Goal: Task Accomplishment & Management: Manage account settings

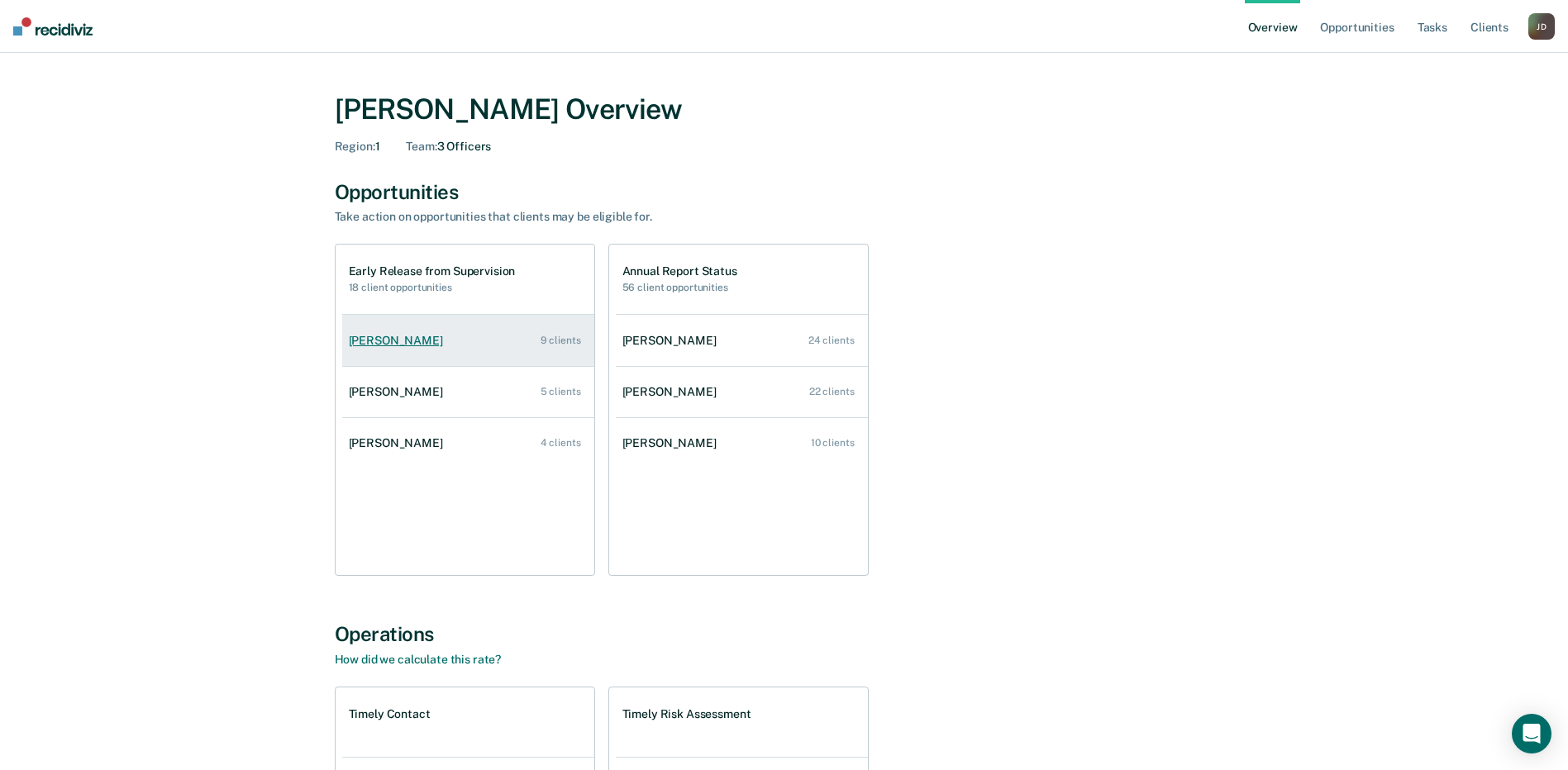
click at [451, 332] on link "[PERSON_NAME] 9 clients" at bounding box center [469, 341] width 252 height 47
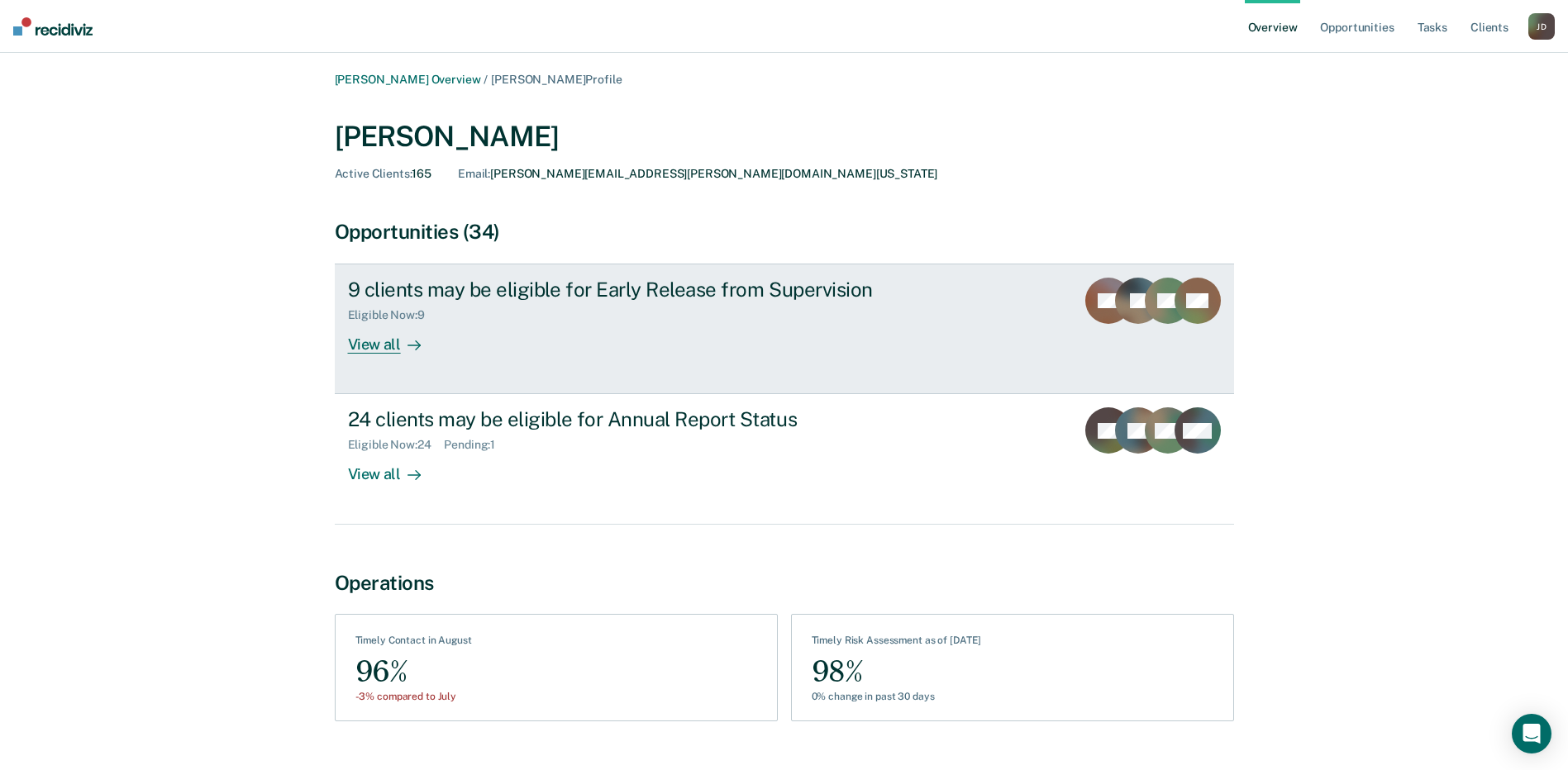
click at [404, 342] on div at bounding box center [411, 344] width 20 height 19
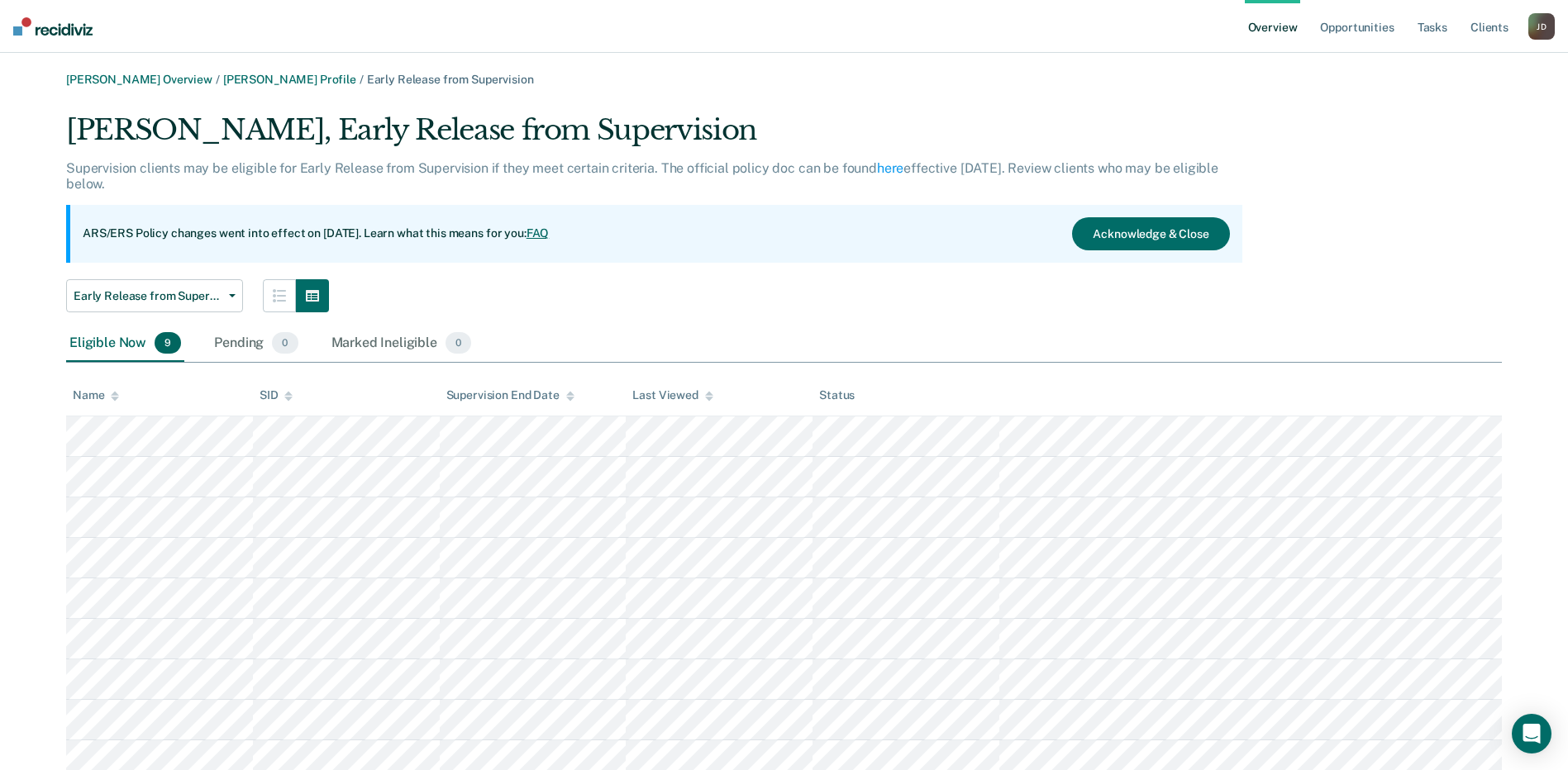
scroll to position [64, 0]
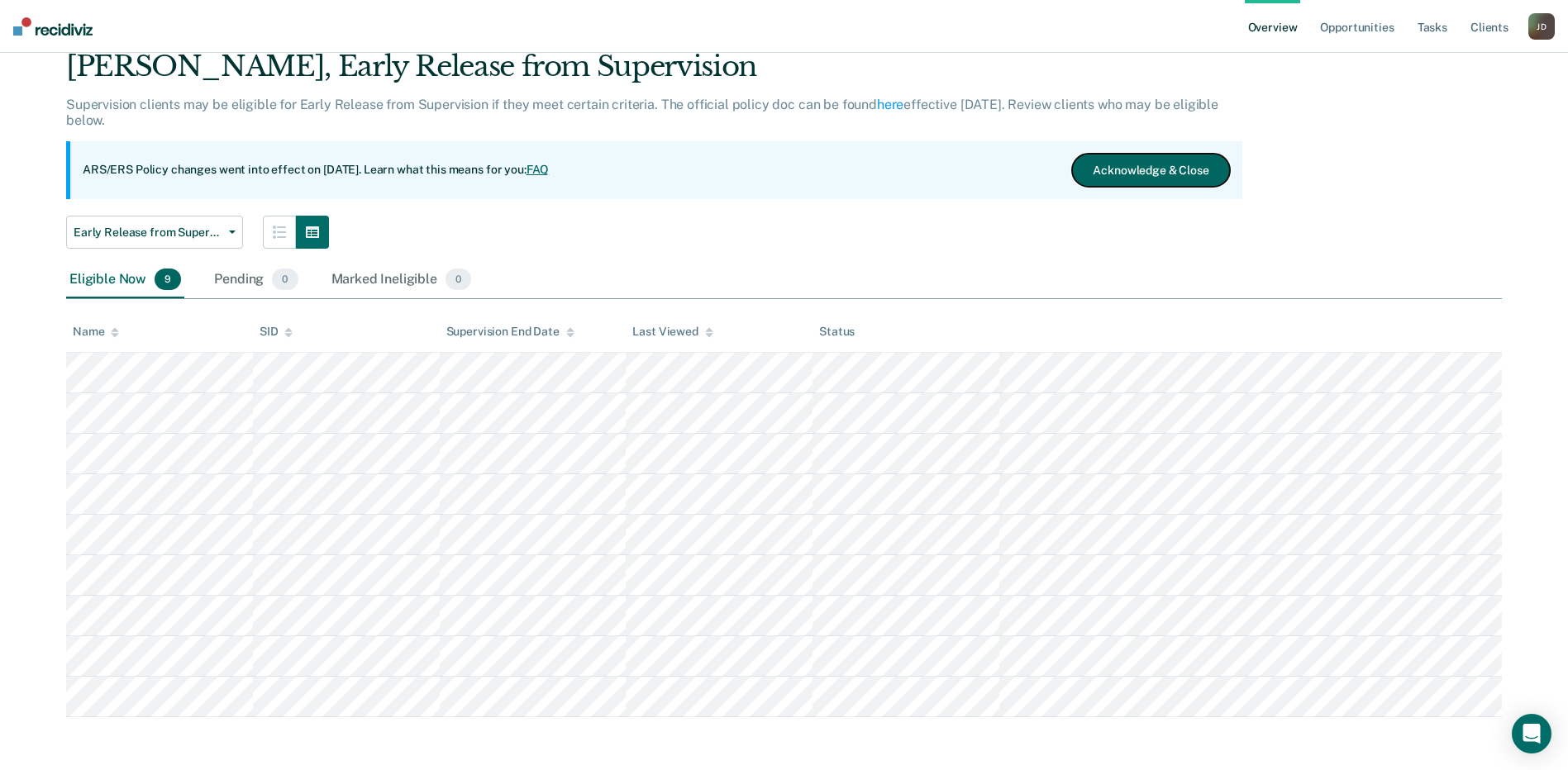
click at [1169, 174] on button "Acknowledge & Close" at bounding box center [1150, 169] width 157 height 33
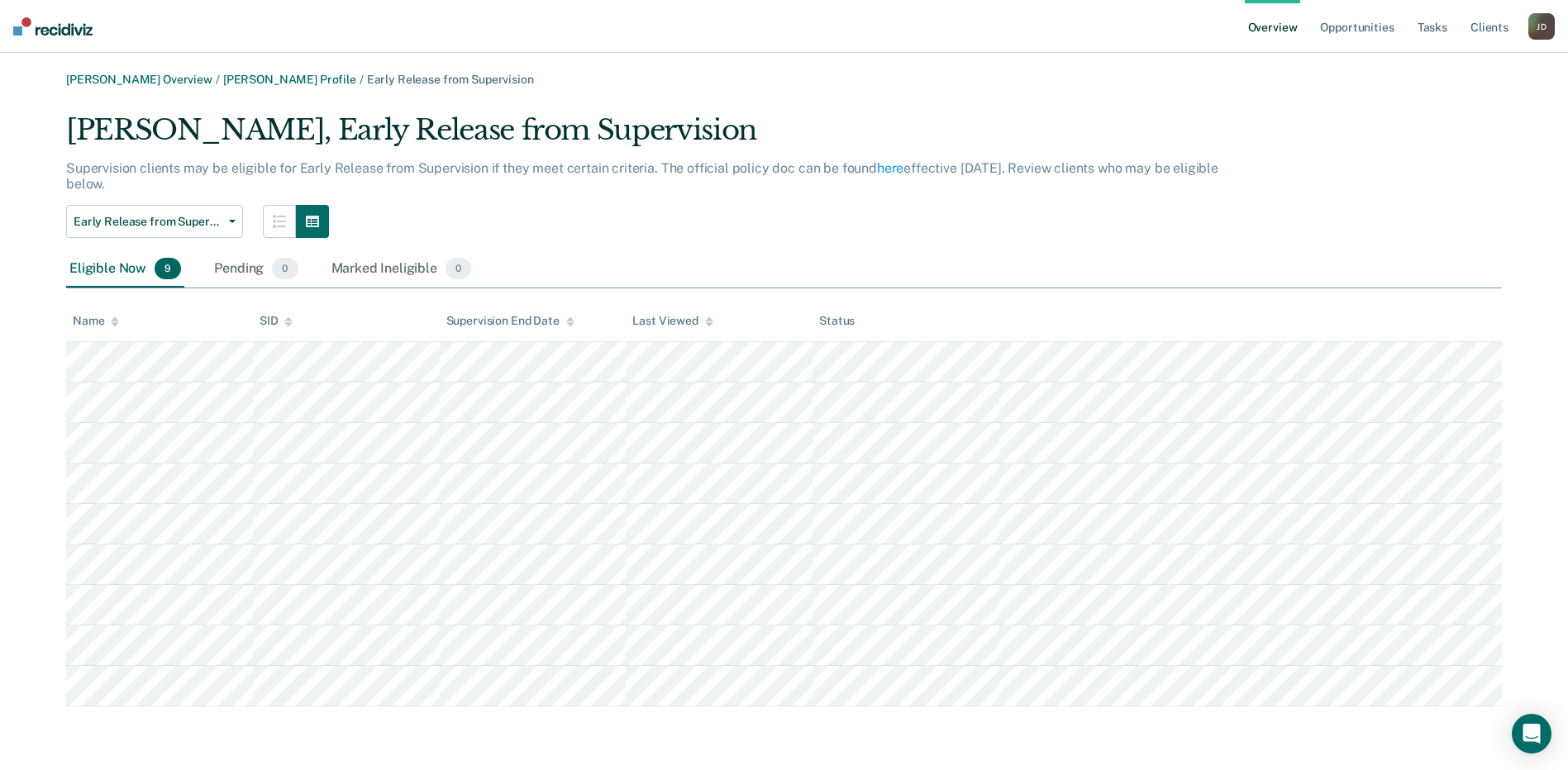
scroll to position [0, 0]
click at [250, 271] on div "Pending 0" at bounding box center [256, 269] width 91 height 36
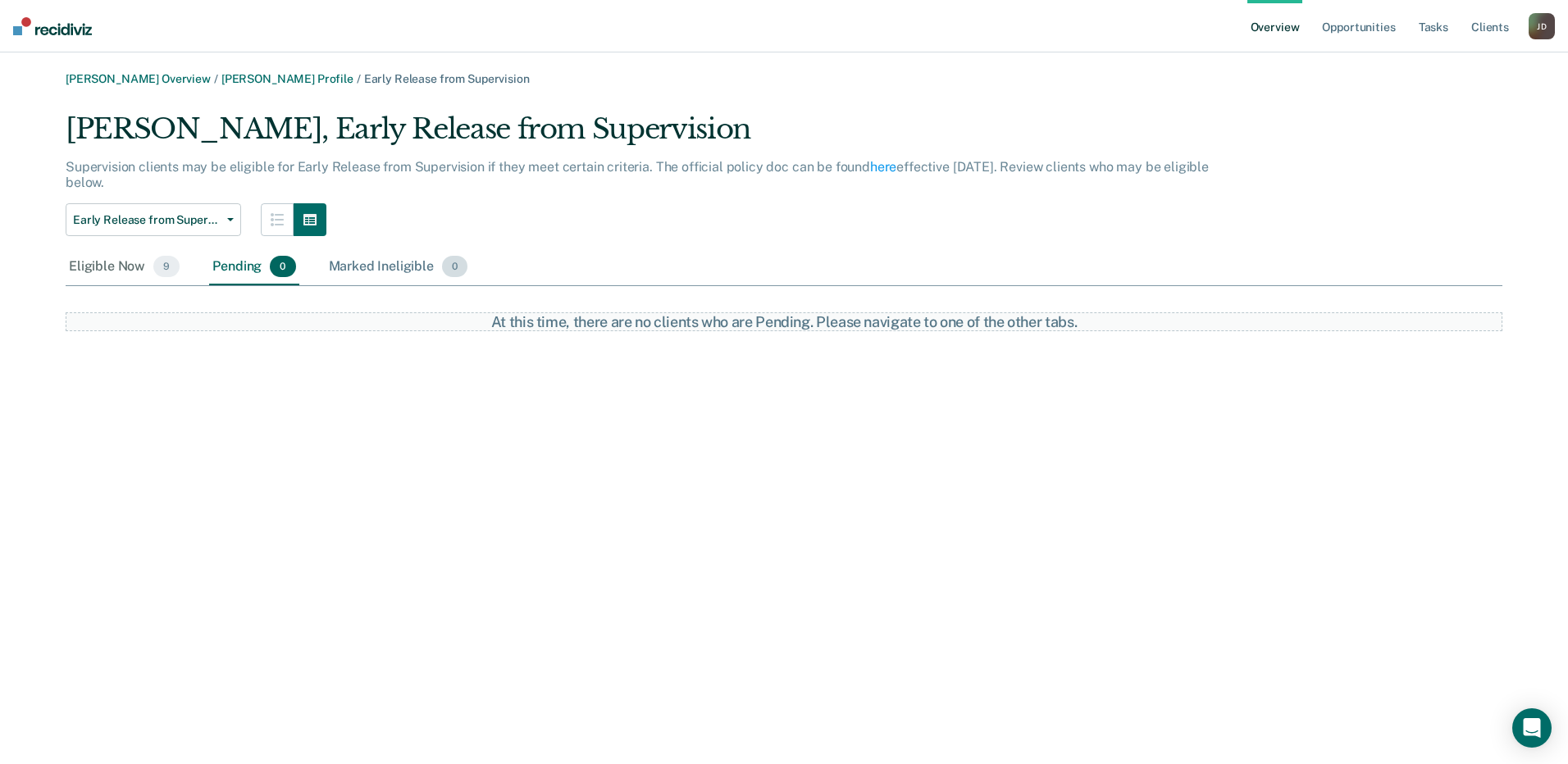
click at [352, 266] on div "Marked Ineligible 0" at bounding box center [399, 267] width 146 height 36
click at [108, 268] on div "Eligible Now 9" at bounding box center [124, 267] width 117 height 36
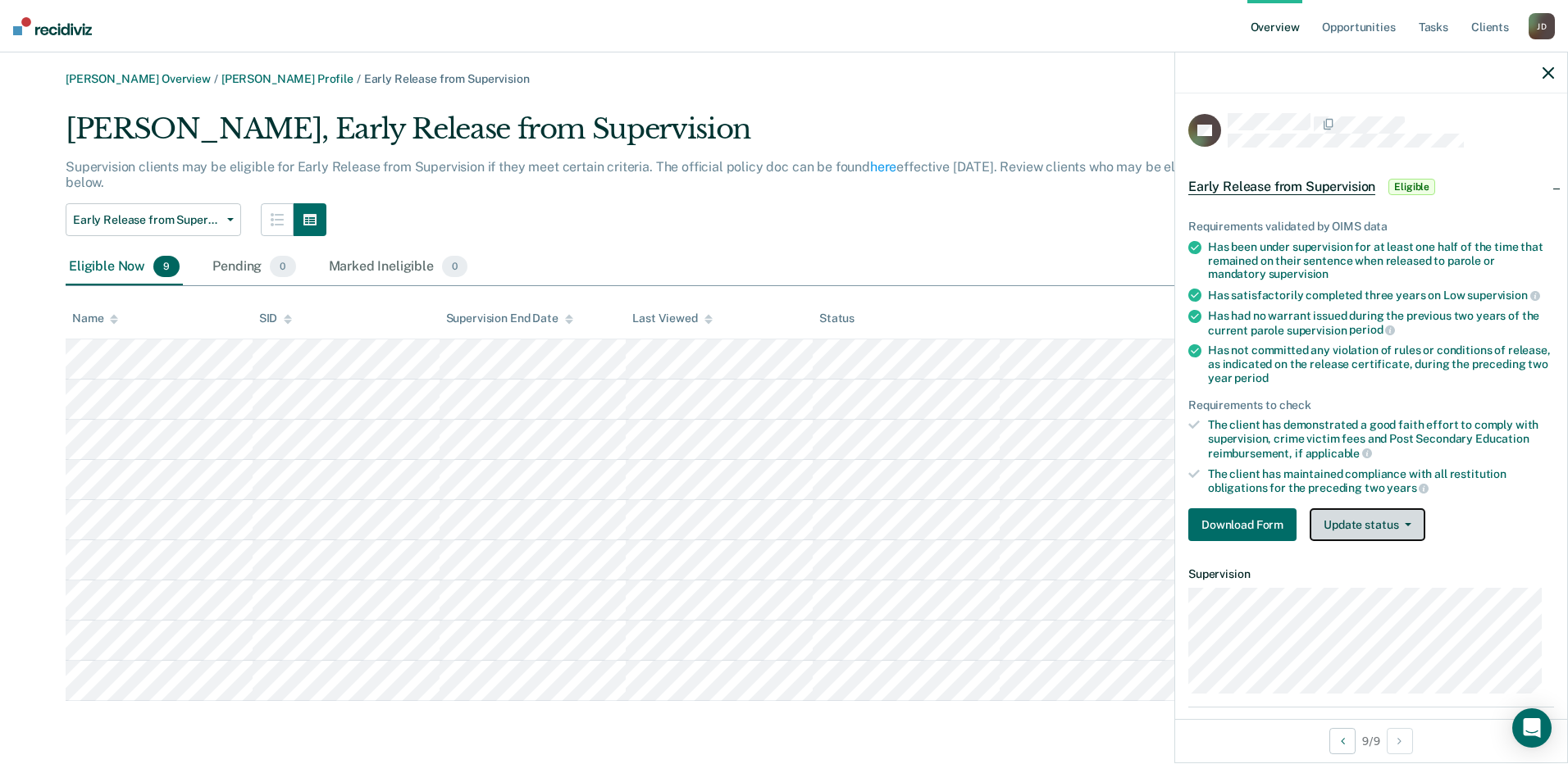
click at [1406, 525] on button "Update status" at bounding box center [1366, 524] width 115 height 33
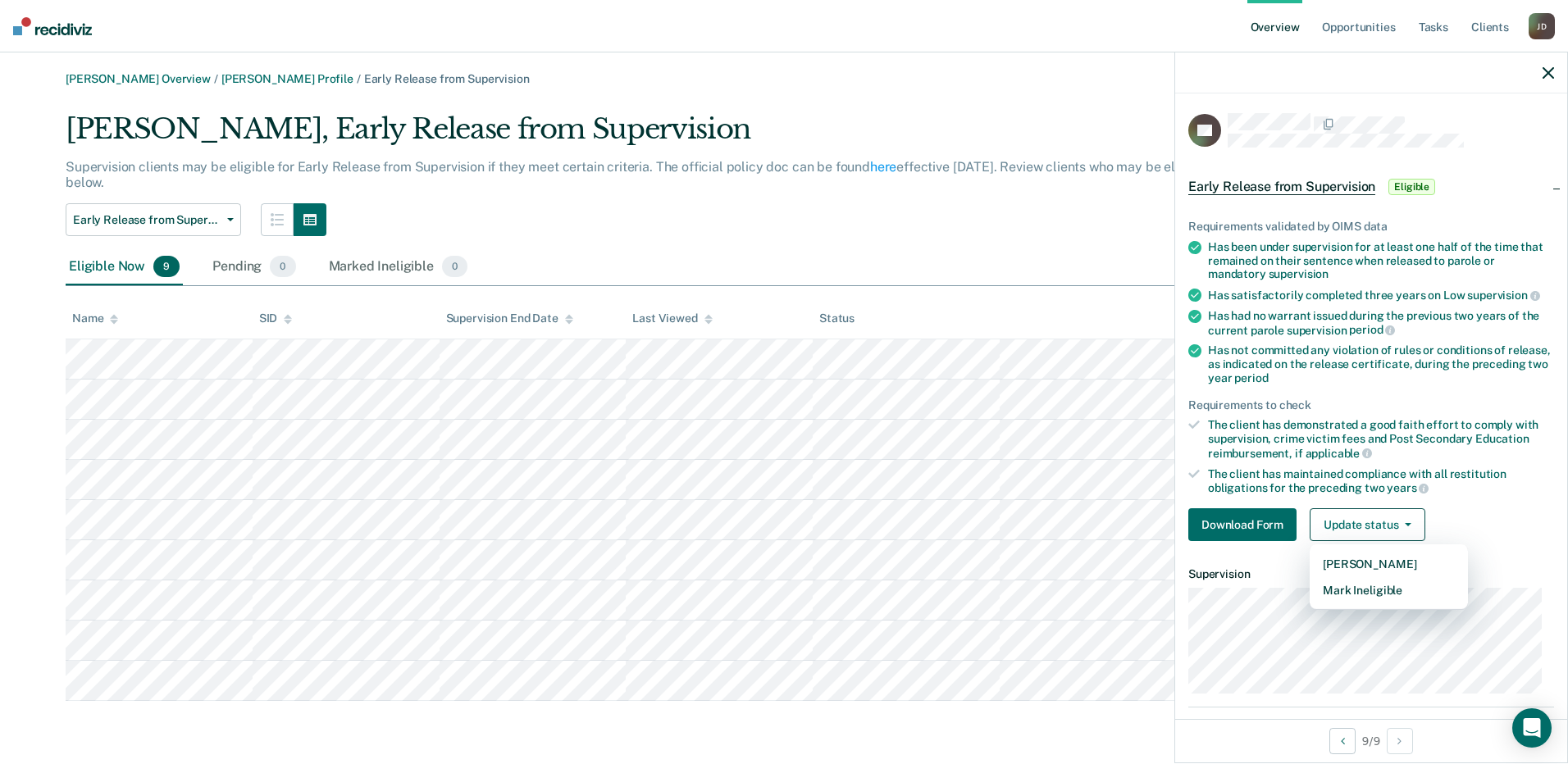
click at [808, 205] on div "Early Release from Supervision Annual Report Status Early Release from Supervis…" at bounding box center [653, 219] width 1175 height 33
click at [1550, 77] on icon "button" at bounding box center [1548, 72] width 11 height 11
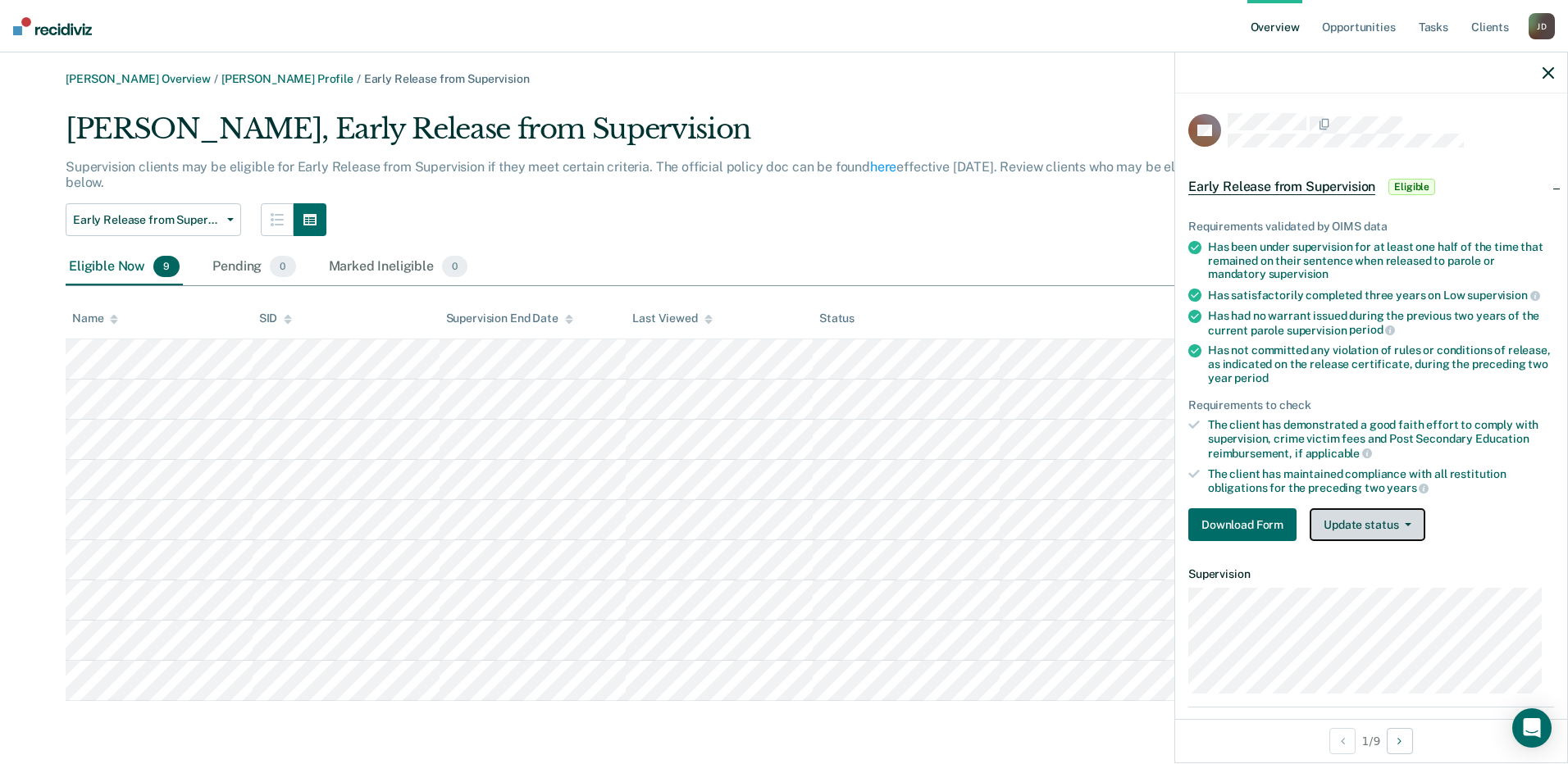
click at [1377, 519] on button "Update status" at bounding box center [1366, 524] width 115 height 33
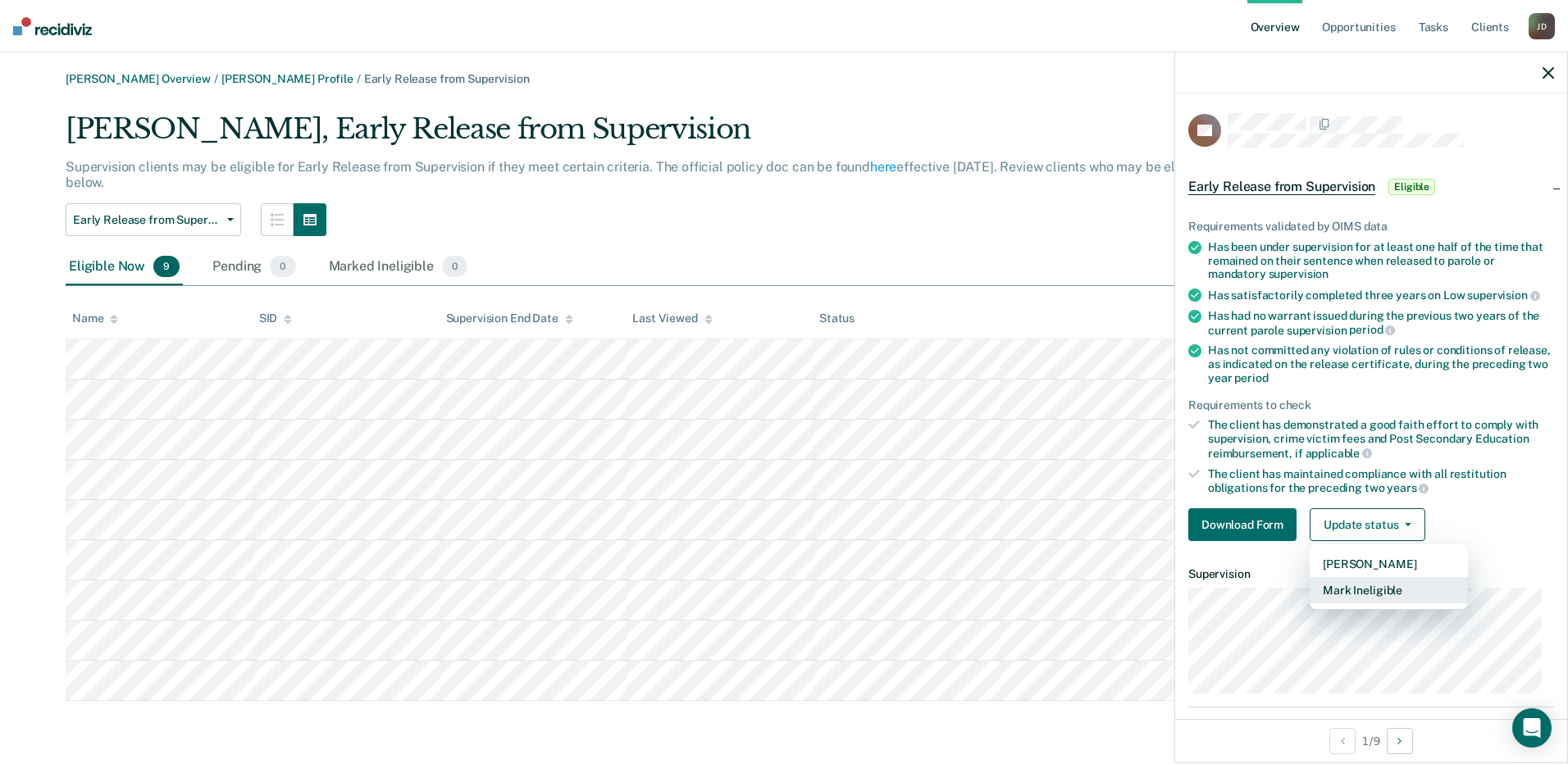
click at [1380, 591] on button "Mark Ineligible" at bounding box center [1388, 591] width 158 height 26
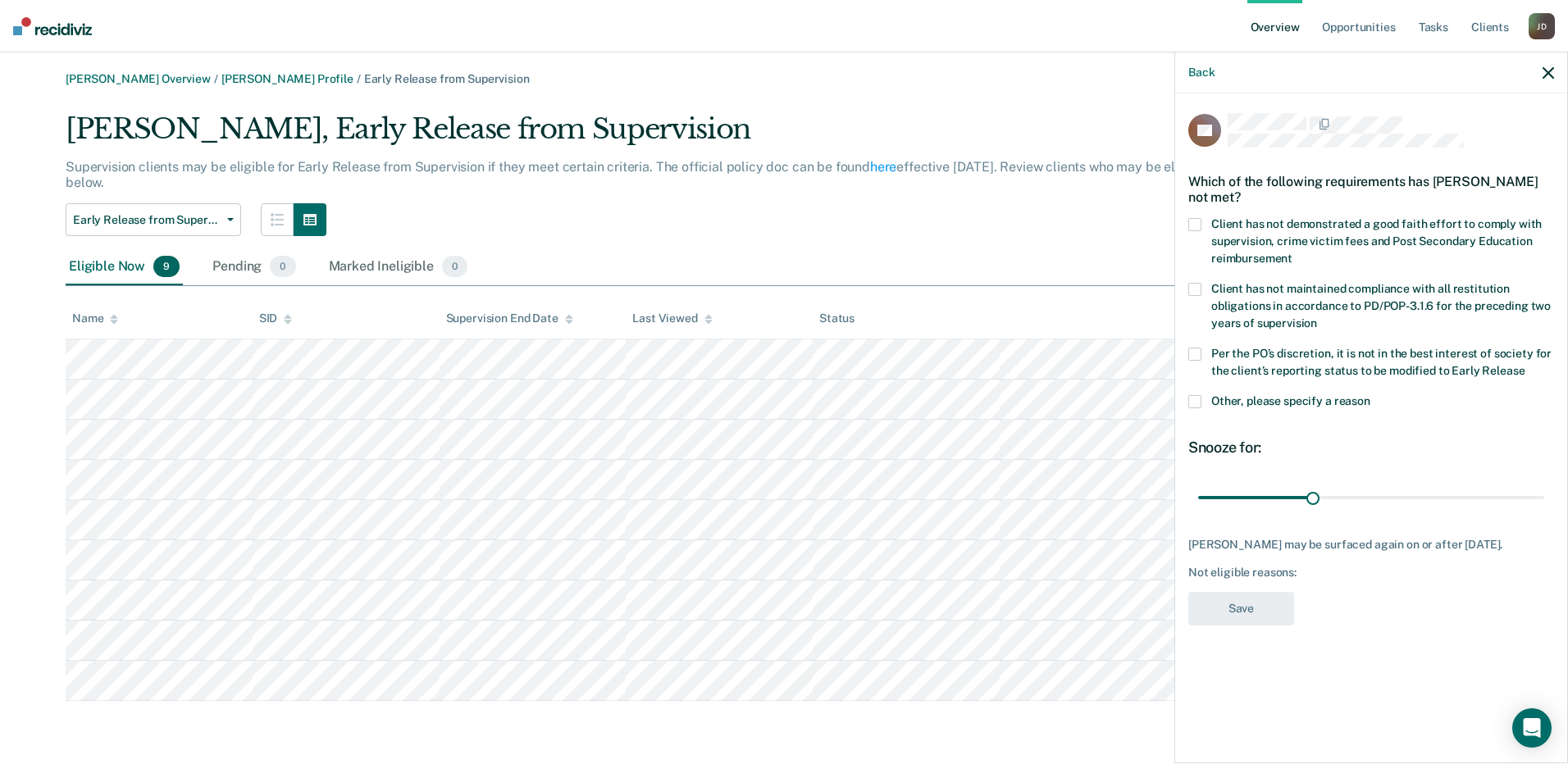
click at [1197, 224] on span at bounding box center [1194, 224] width 13 height 13
click at [1292, 253] on input "Client has not demonstrated a good faith effort to comply with supervision, cri…" at bounding box center [1292, 253] width 0 height 0
click at [1195, 367] on label "Per the PO’s discretion, it is not in the best interest of society for the clie…" at bounding box center [1370, 364] width 365 height 34
click at [1524, 364] on input "Per the PO’s discretion, it is not in the best interest of society for the clie…" at bounding box center [1524, 364] width 0 height 0
drag, startPoint x: 1311, startPoint y: 496, endPoint x: 1566, endPoint y: 472, distance: 256.1
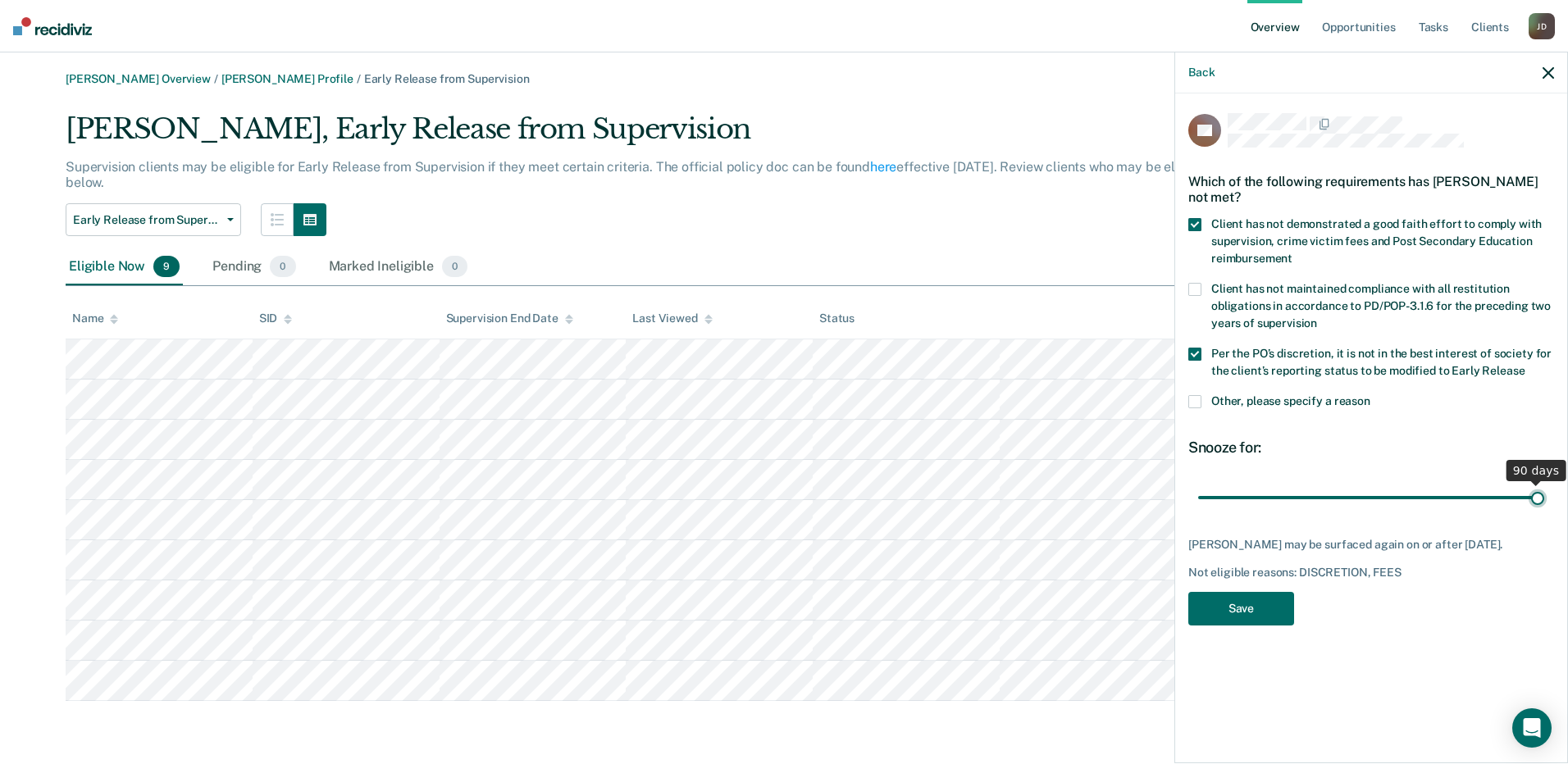
type input "90"
click at [1544, 483] on input "range" at bounding box center [1371, 497] width 346 height 29
click at [1202, 73] on button "Back" at bounding box center [1201, 73] width 26 height 14
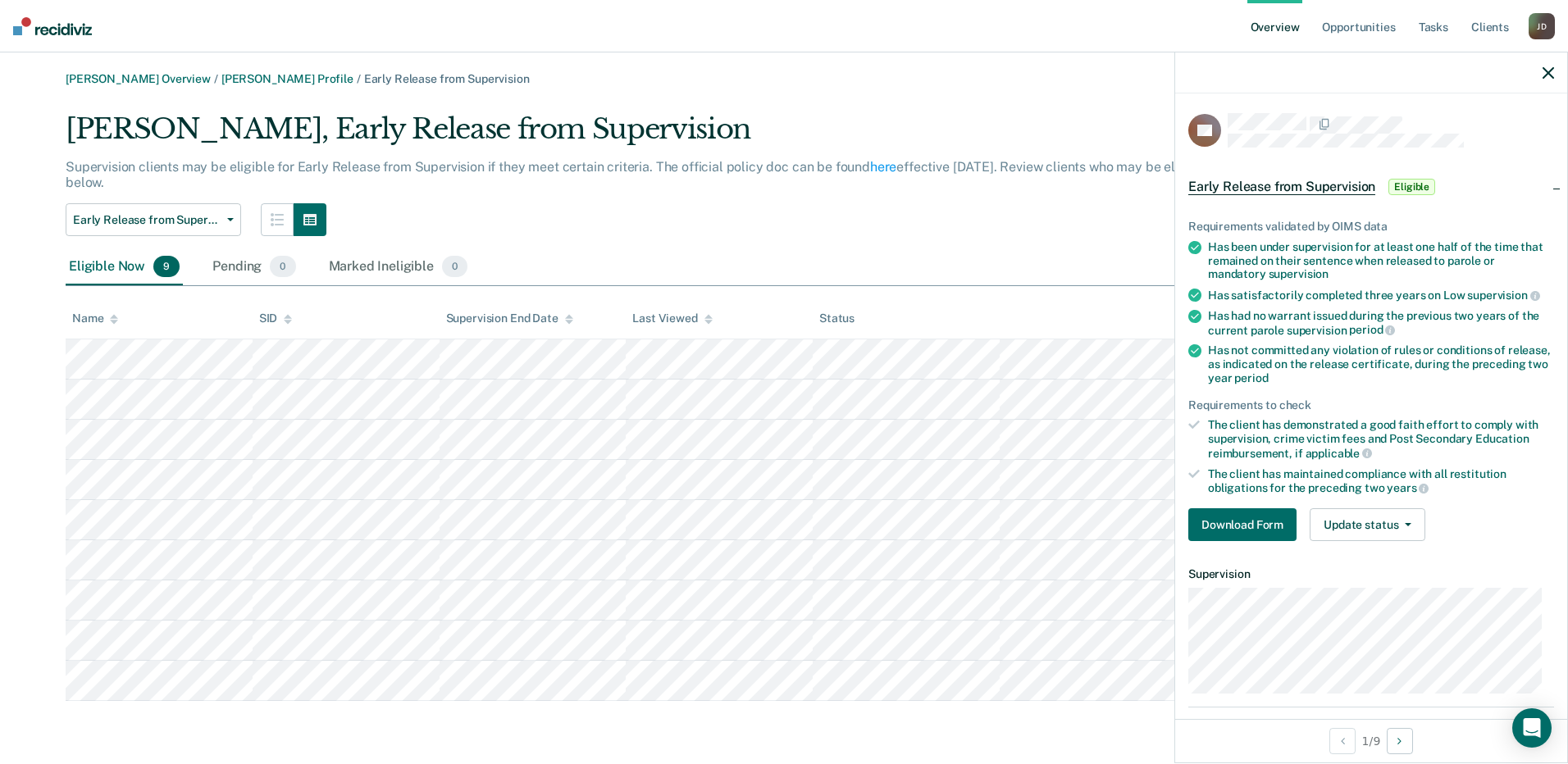
click at [1197, 353] on icon at bounding box center [1194, 350] width 13 height 13
click at [1193, 347] on icon at bounding box center [1194, 350] width 13 height 13
click at [1399, 531] on button "Update status" at bounding box center [1366, 524] width 115 height 33
click at [1382, 584] on button "Mark Ineligible" at bounding box center [1388, 591] width 158 height 26
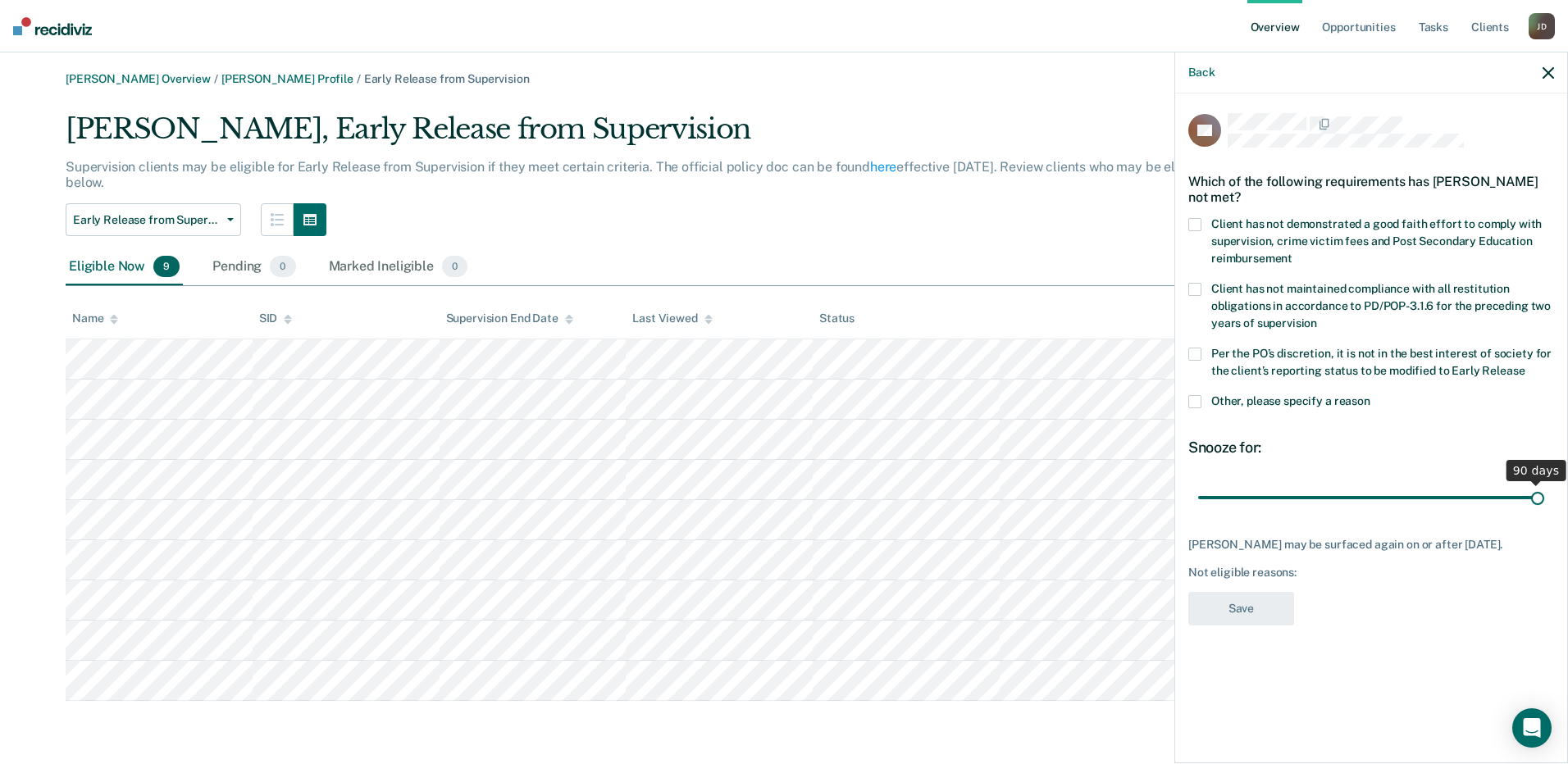
drag, startPoint x: 1317, startPoint y: 494, endPoint x: 1564, endPoint y: 480, distance: 247.4
type input "90"
click at [1544, 483] on input "range" at bounding box center [1371, 497] width 346 height 29
click at [1196, 221] on span at bounding box center [1194, 224] width 13 height 13
click at [1292, 253] on input "Client has not demonstrated a good faith effort to comply with supervision, cri…" at bounding box center [1292, 253] width 0 height 0
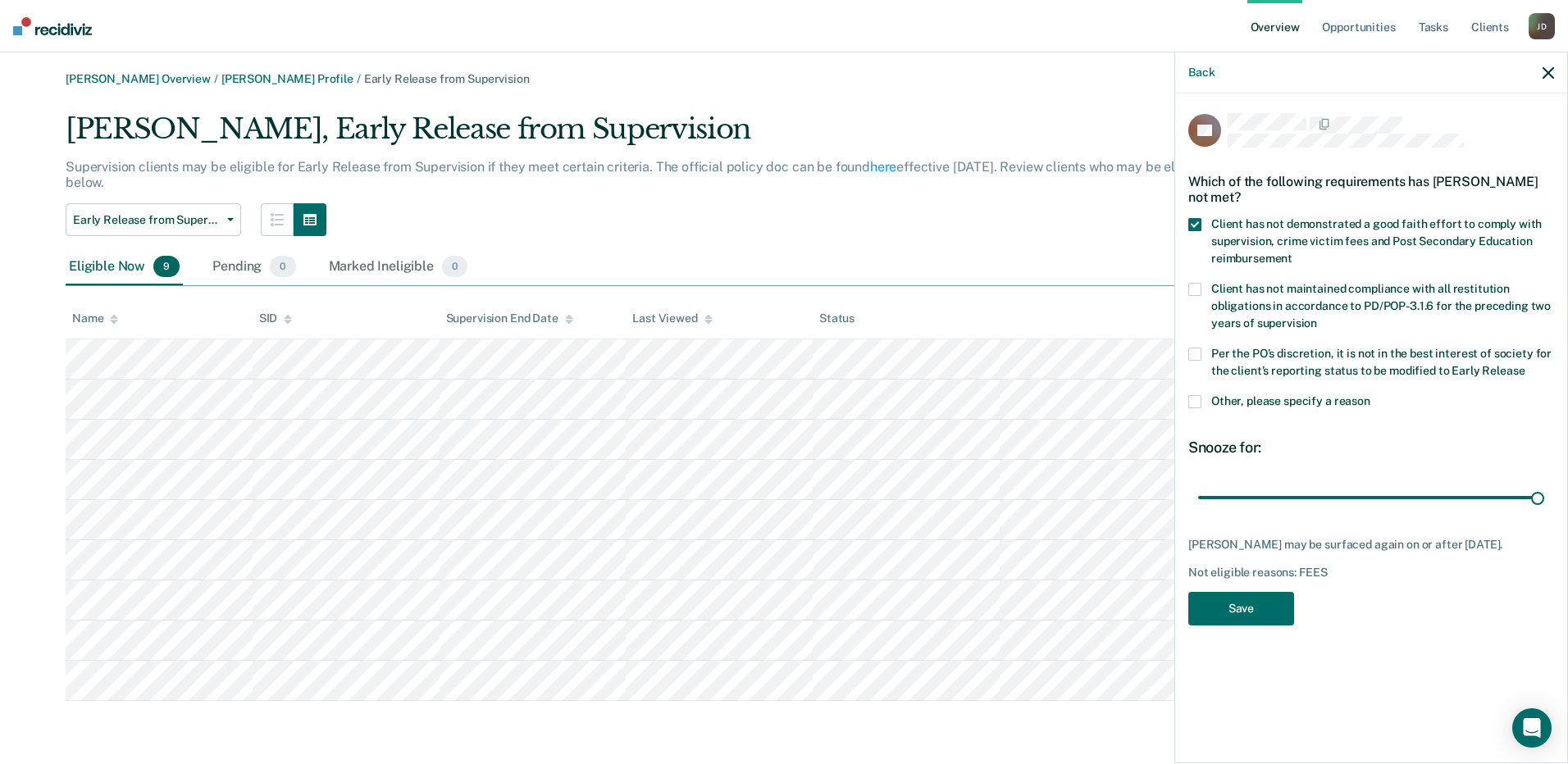
click at [1196, 403] on span at bounding box center [1194, 401] width 13 height 13
click at [1370, 395] on input "Other, please specify a reason" at bounding box center [1370, 395] width 0 height 0
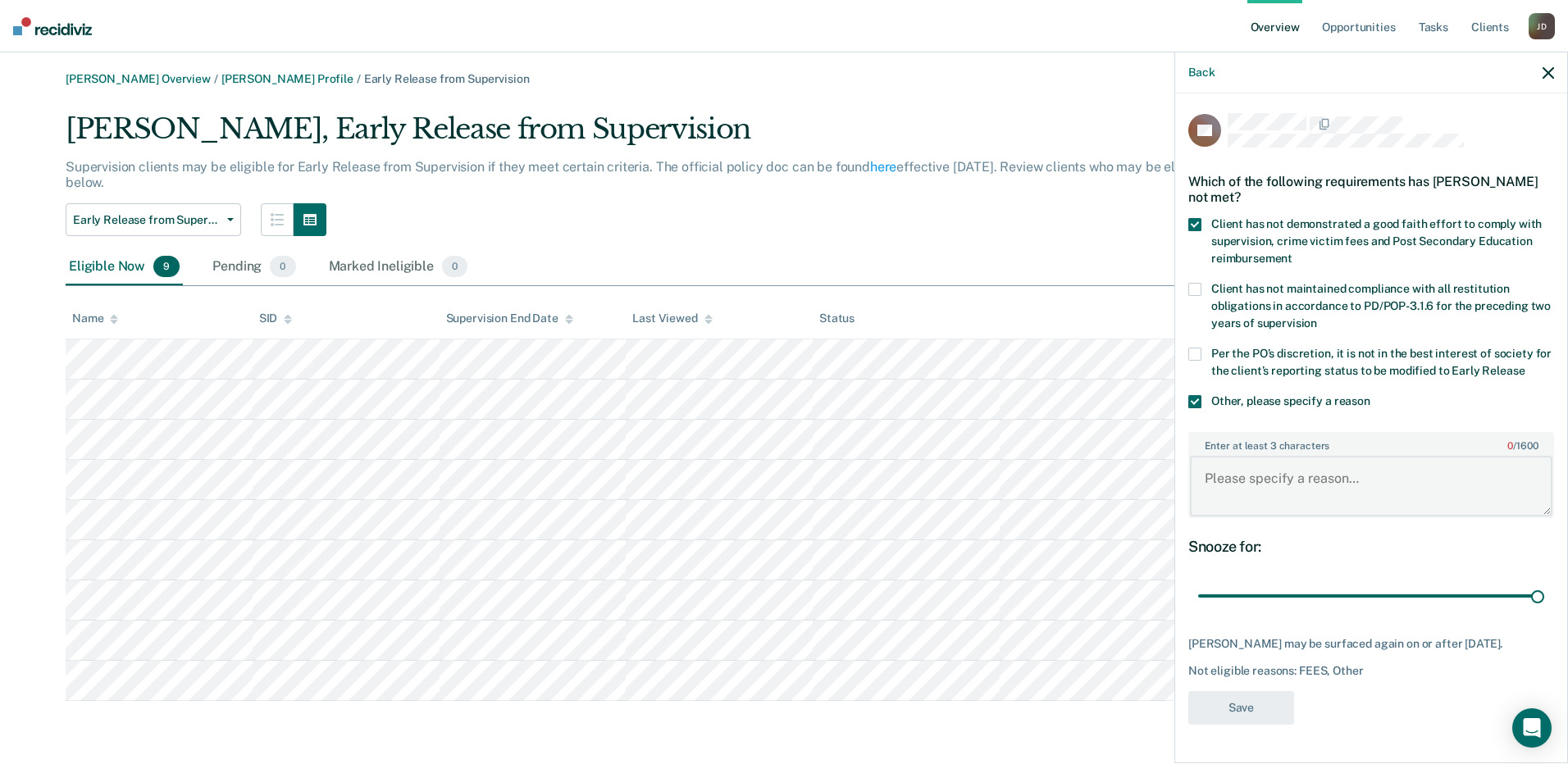
click at [1248, 475] on textarea "Enter at least 3 characters 0 / 1600" at bounding box center [1371, 486] width 363 height 61
type textarea "Client has had violation that was sustained in a hearing withing the last two y…"
click at [1253, 707] on button "Save" at bounding box center [1240, 708] width 106 height 33
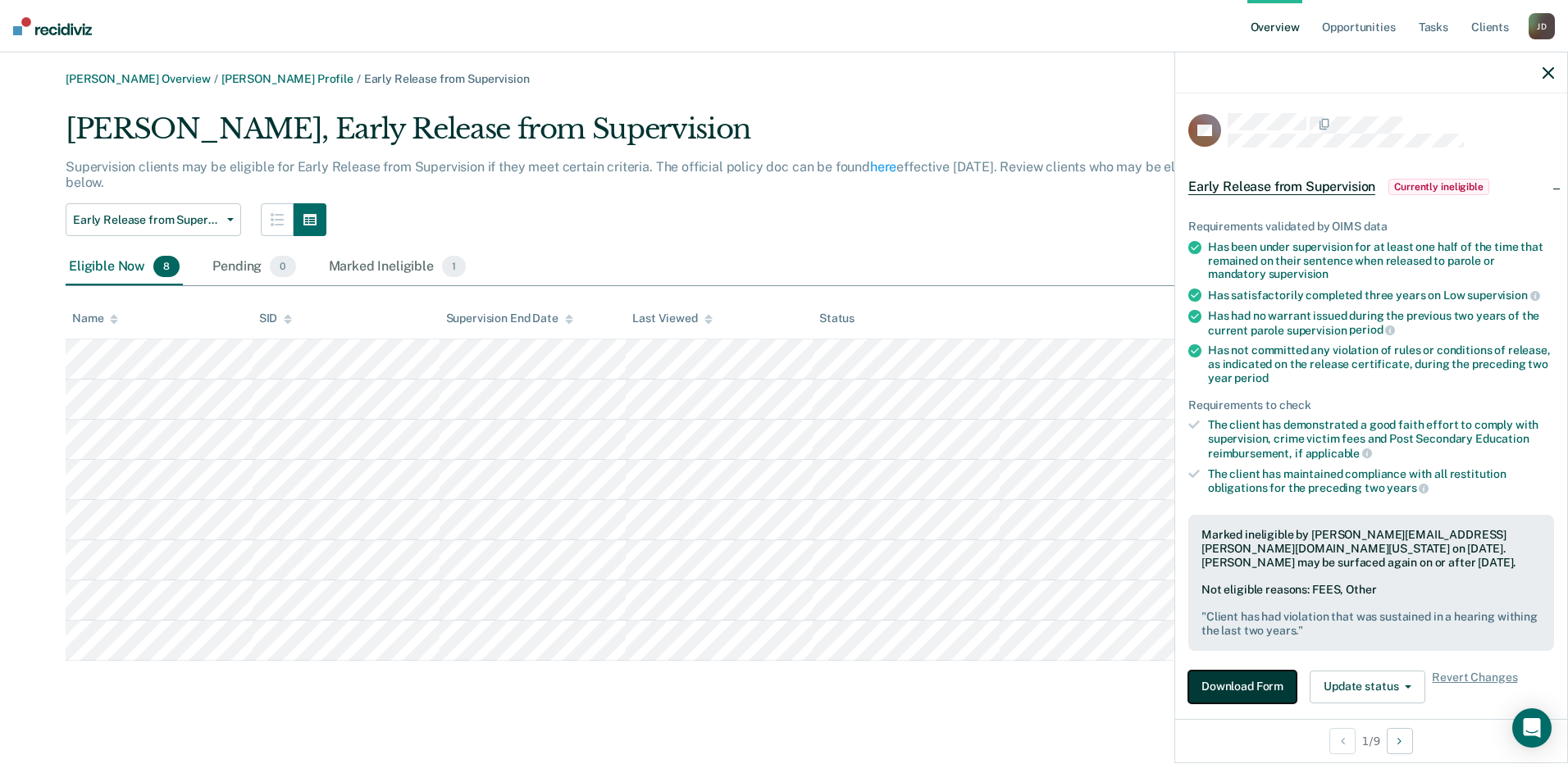
click at [1275, 689] on button "Download Form" at bounding box center [1241, 687] width 108 height 33
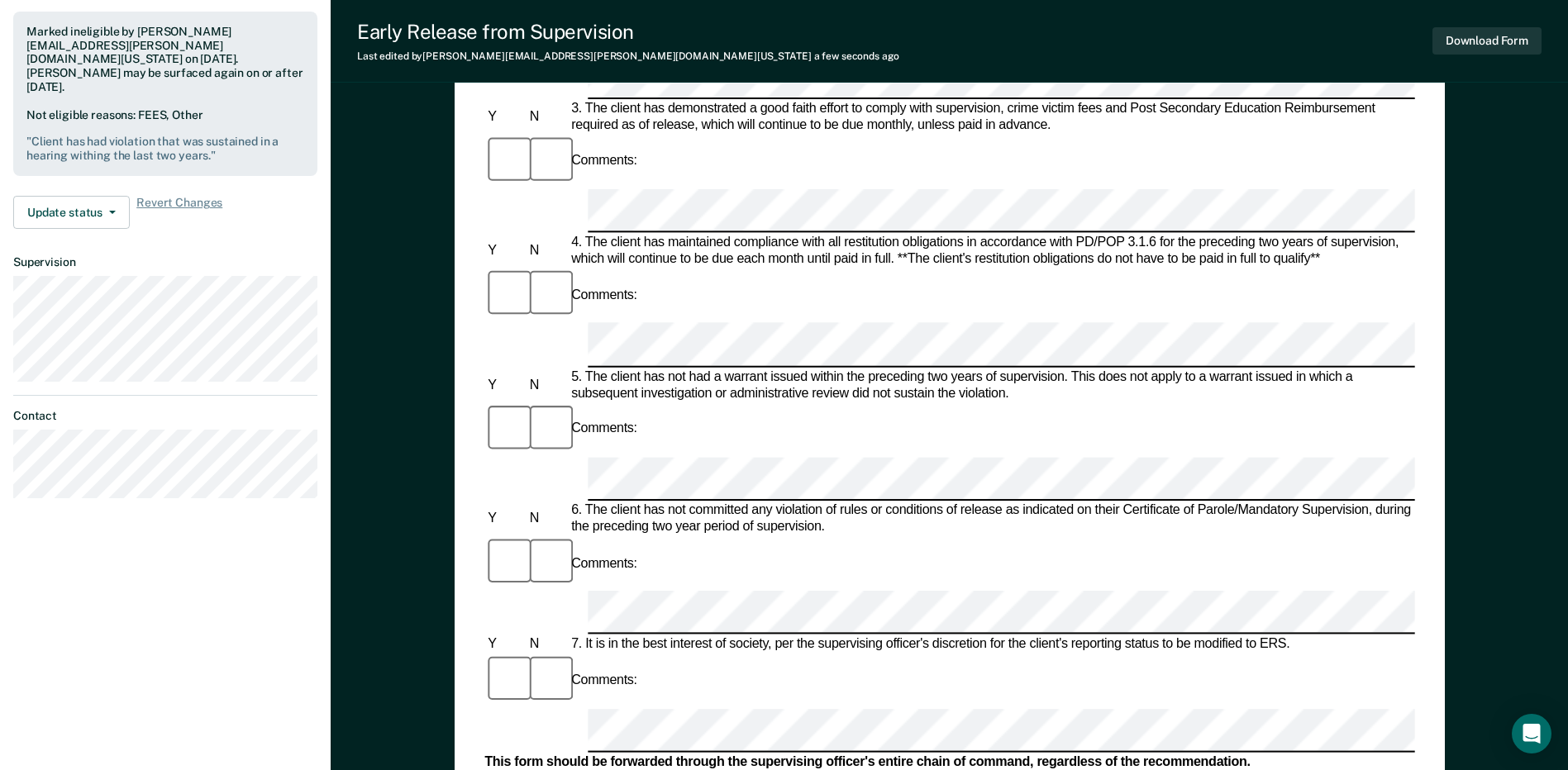
scroll to position [661, 0]
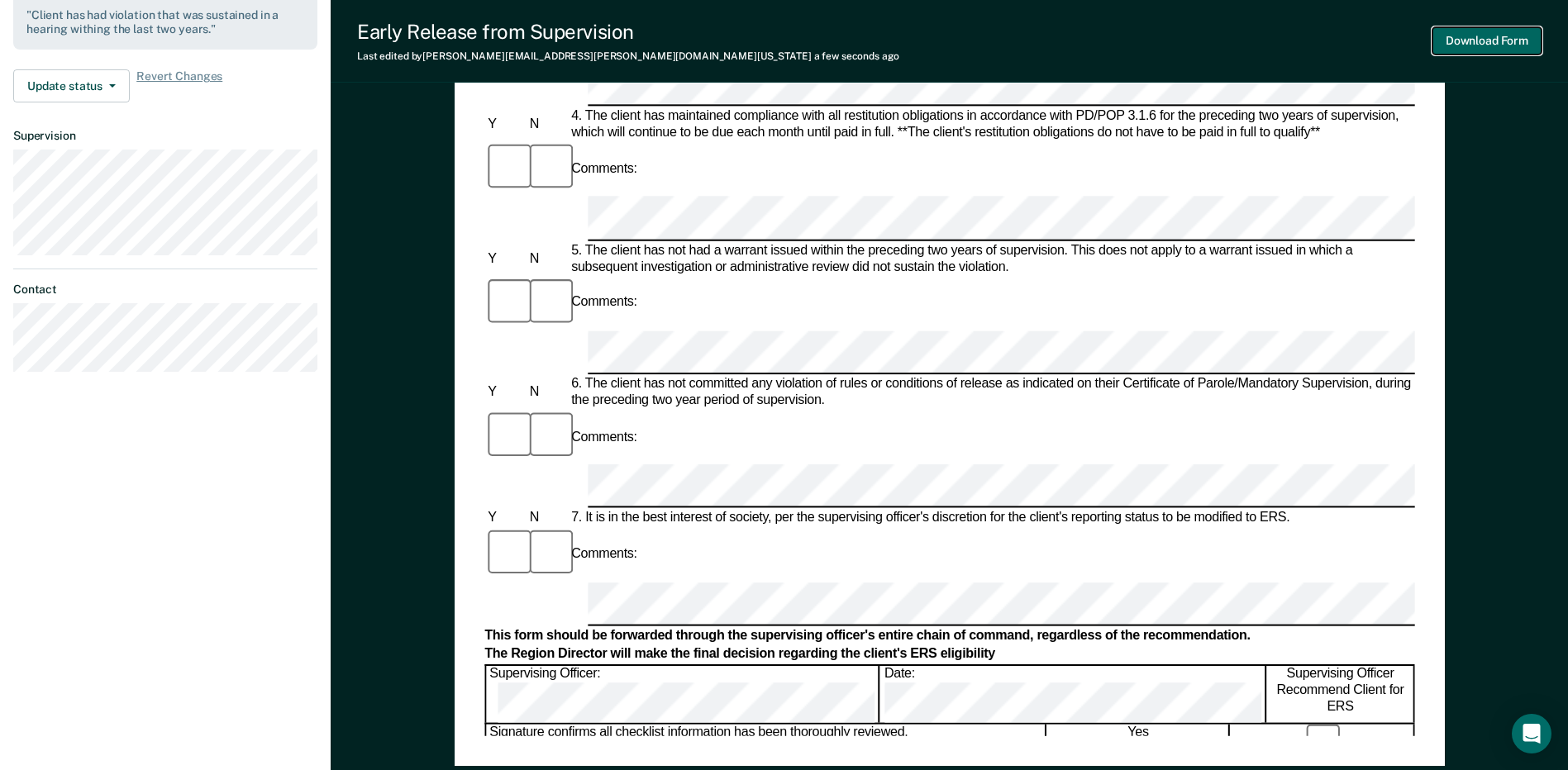
click at [1472, 38] on button "Download Form" at bounding box center [1486, 41] width 109 height 28
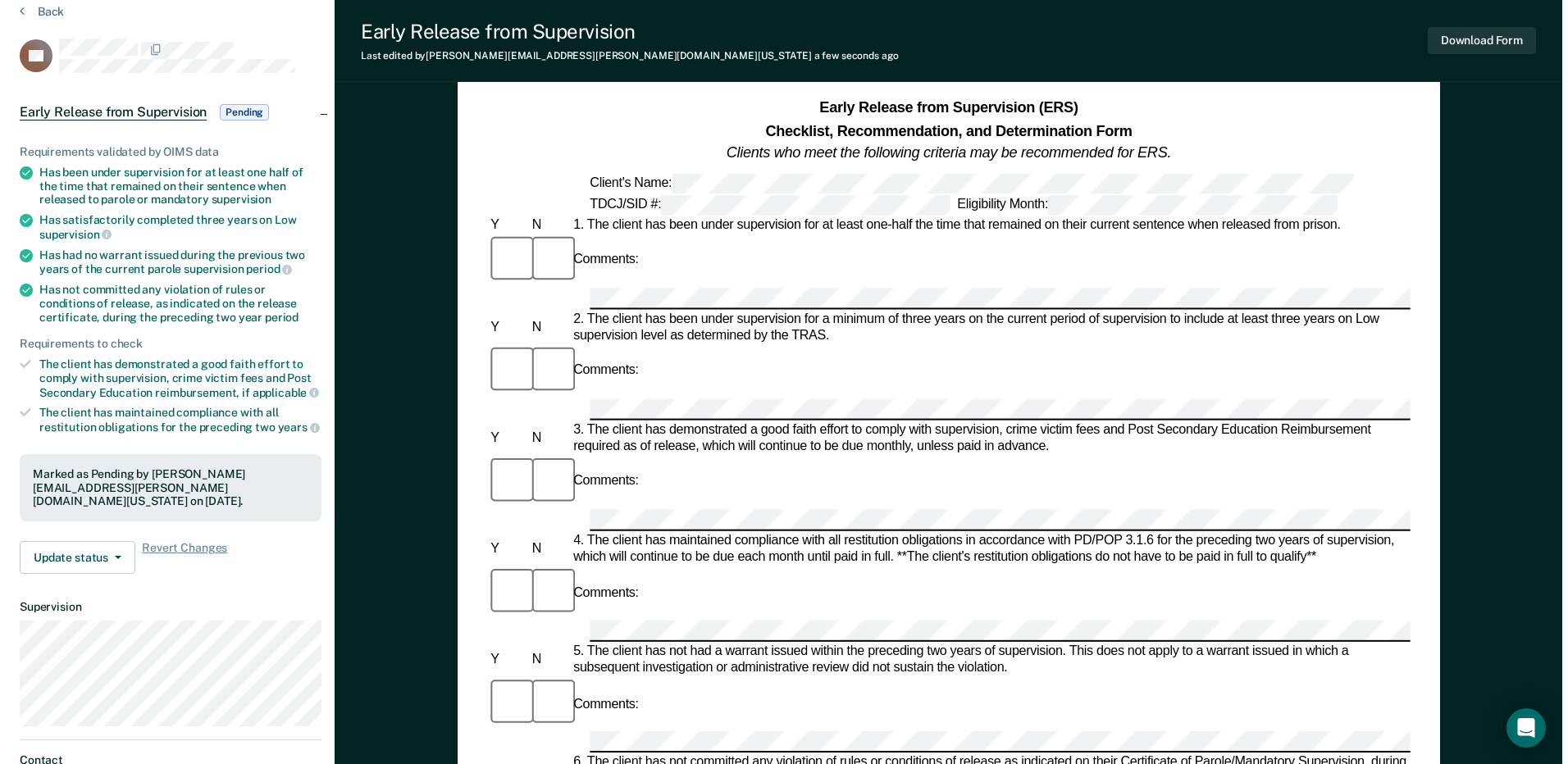
scroll to position [0, 0]
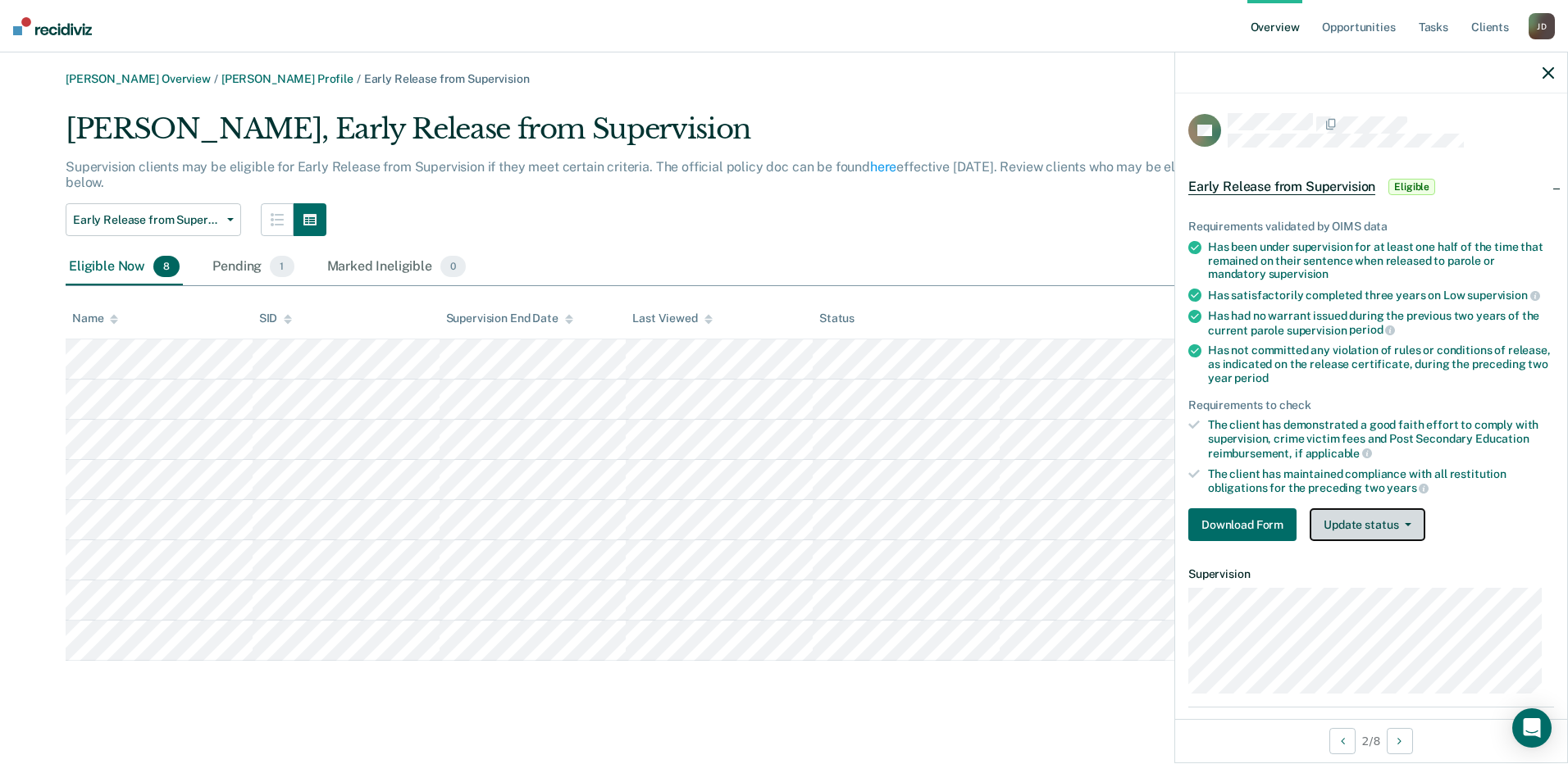
click at [1349, 533] on button "Update status" at bounding box center [1366, 524] width 115 height 33
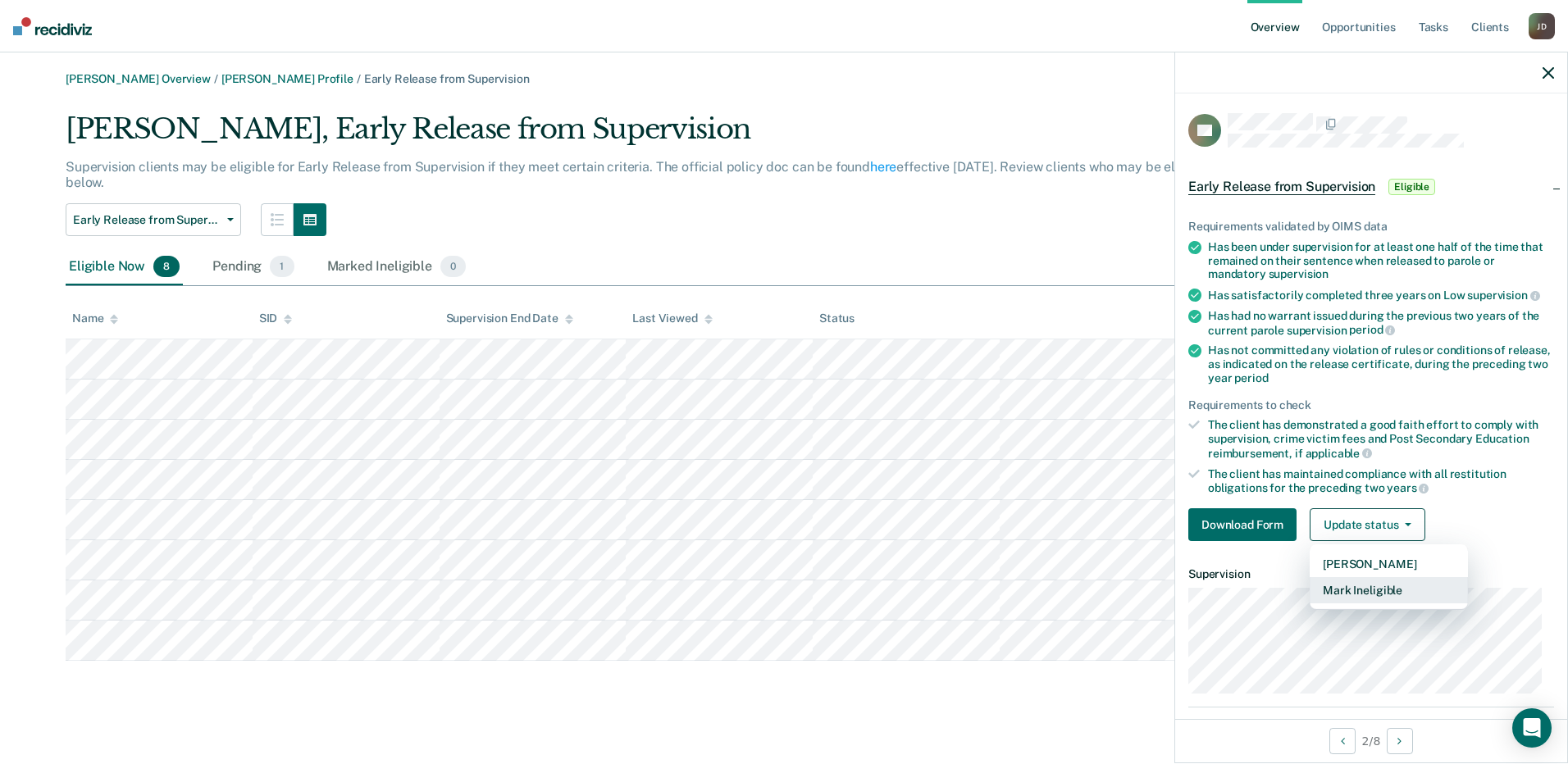
click at [1343, 587] on button "Mark Ineligible" at bounding box center [1388, 591] width 158 height 26
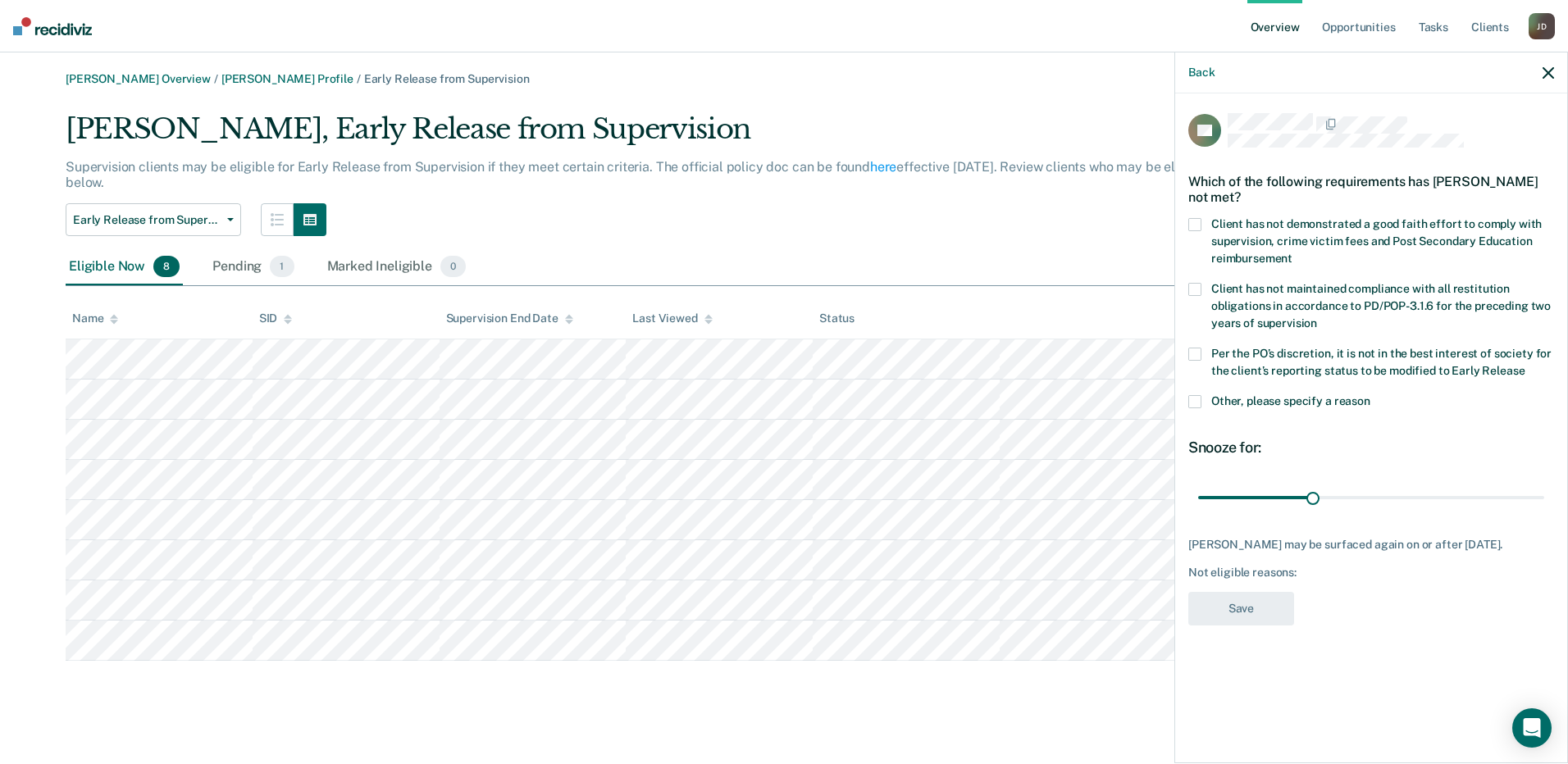
click at [1196, 218] on span at bounding box center [1194, 224] width 13 height 13
click at [1292, 253] on input "Client has not demonstrated a good faith effort to comply with supervision, cri…" at bounding box center [1292, 253] width 0 height 0
type input "30"
click at [1314, 495] on input "range" at bounding box center [1371, 497] width 346 height 29
click at [1272, 606] on button "Save" at bounding box center [1240, 608] width 106 height 33
